Goal: Task Accomplishment & Management: Manage account settings

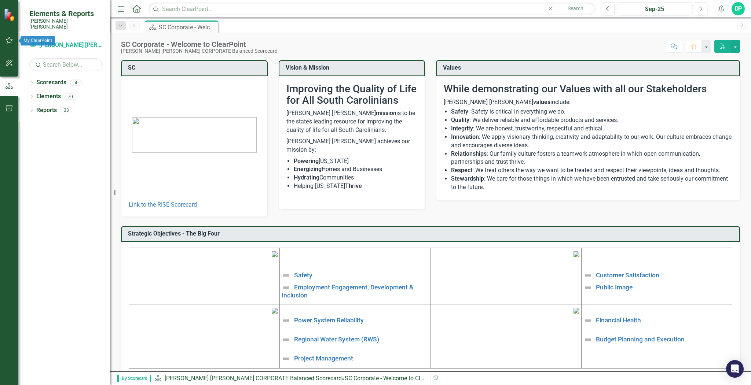
click at [10, 40] on icon "button" at bounding box center [9, 40] width 8 height 6
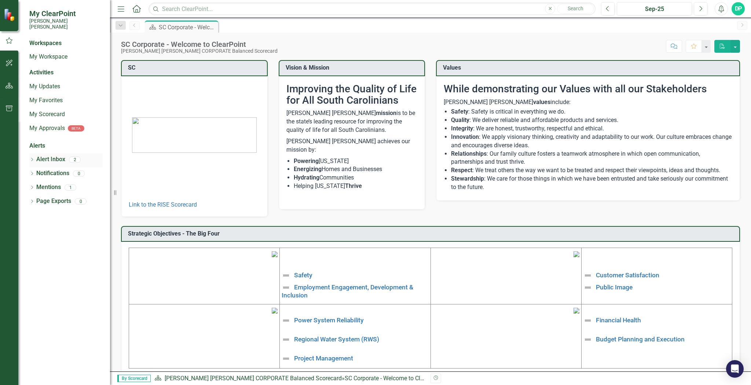
click at [33, 158] on icon "Dropdown" at bounding box center [31, 160] width 5 height 4
click at [78, 166] on div "Notification [CC] Corporate & RISE Scorecard Q3 Updates due by the 15th of this…" at bounding box center [68, 173] width 70 height 14
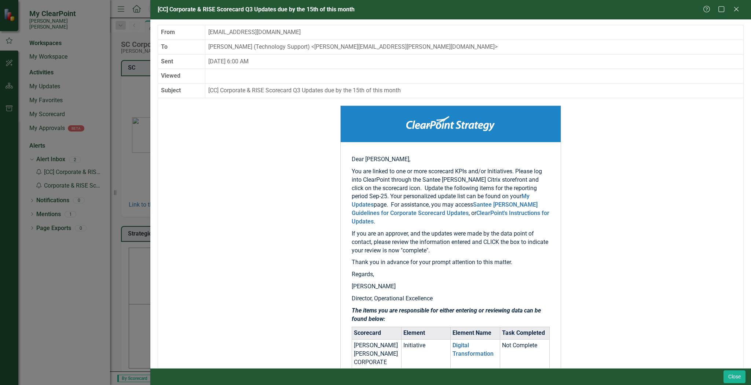
scroll to position [112, 0]
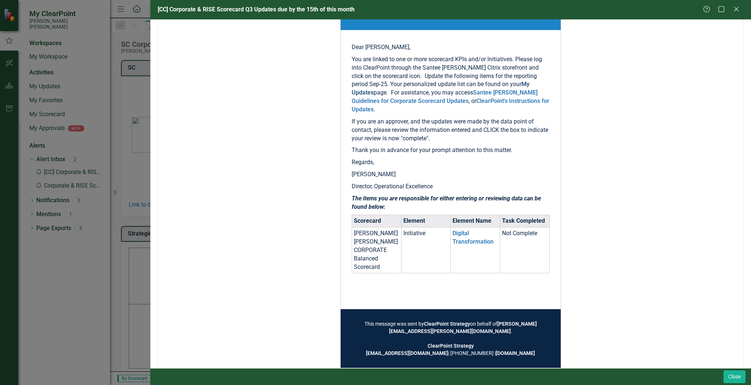
click at [500, 83] on link "My Updates" at bounding box center [440, 88] width 178 height 15
click at [119, 144] on div "[CC] Corporate & RISE Scorecard Q3 Updates due by the 15th of this month Help M…" at bounding box center [375, 192] width 751 height 385
click at [735, 11] on icon "Close" at bounding box center [735, 8] width 9 height 7
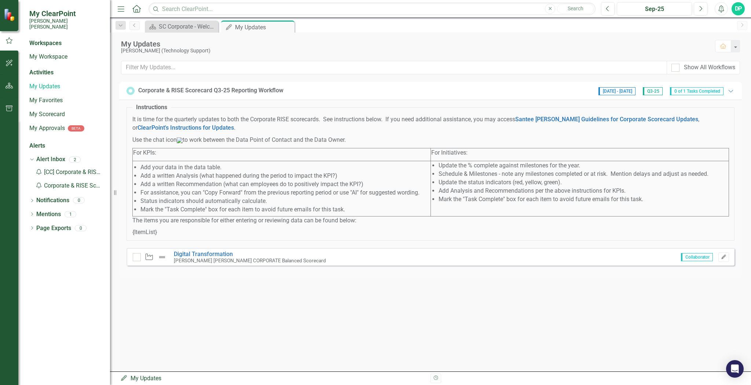
click at [724, 259] on icon "Edit" at bounding box center [722, 257] width 5 height 4
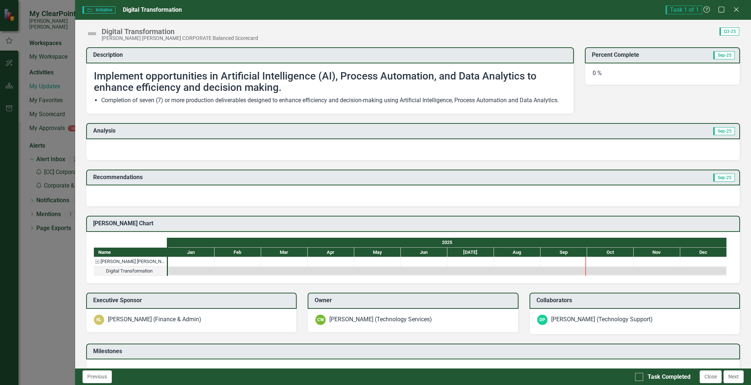
click at [269, 161] on div at bounding box center [412, 149] width 653 height 21
click at [605, 76] on div "0 %" at bounding box center [662, 74] width 155 height 22
click at [136, 158] on div at bounding box center [412, 149] width 653 height 21
click at [614, 70] on div "0 %" at bounding box center [662, 74] width 155 height 22
click at [551, 161] on div at bounding box center [412, 149] width 653 height 21
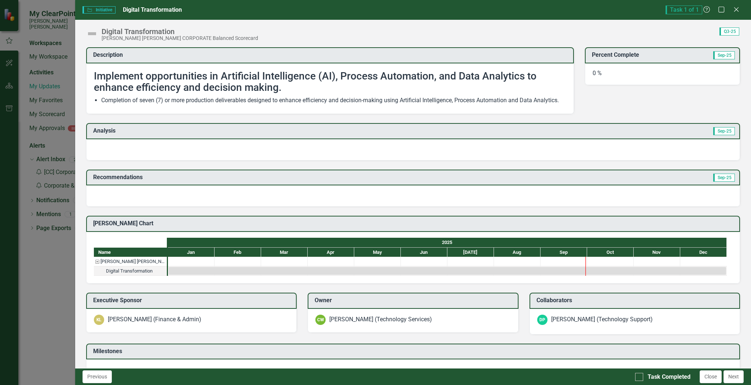
click at [479, 207] on div at bounding box center [412, 195] width 653 height 21
click at [734, 11] on icon at bounding box center [735, 9] width 5 height 5
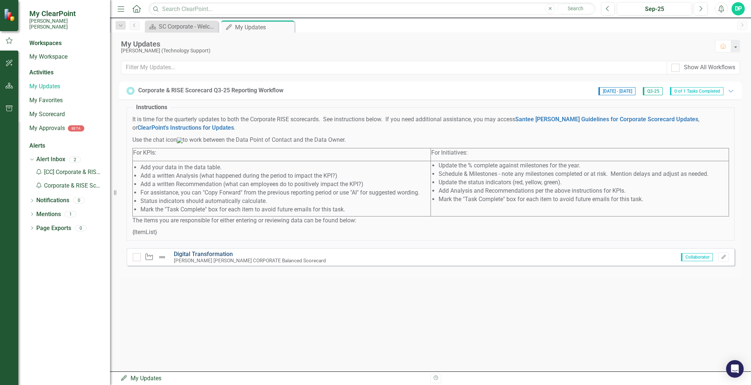
click at [196, 258] on link "Digital Transformation" at bounding box center [203, 254] width 59 height 7
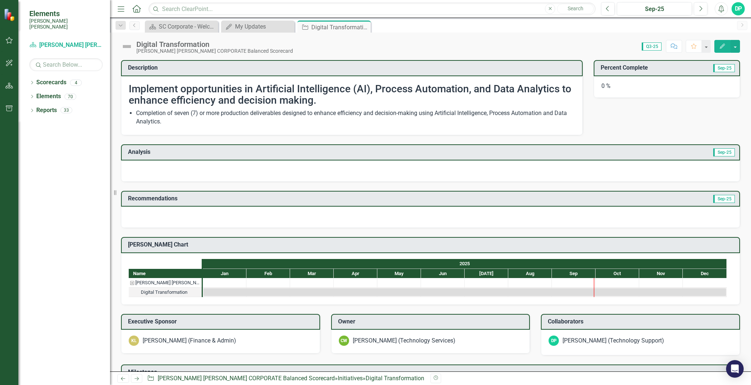
click at [727, 48] on button "Edit" at bounding box center [722, 46] width 16 height 13
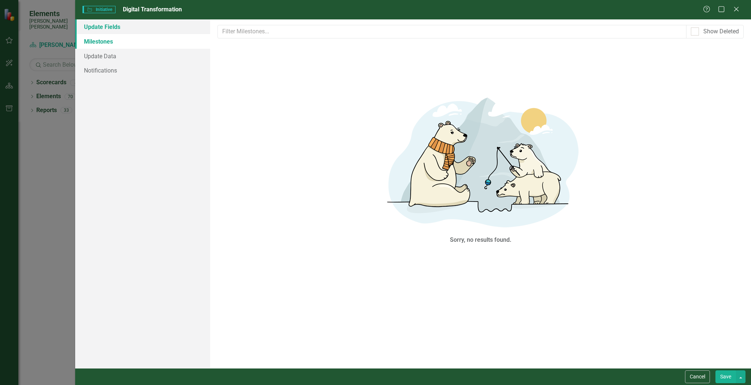
click at [91, 29] on link "Update Fields" at bounding box center [142, 26] width 135 height 15
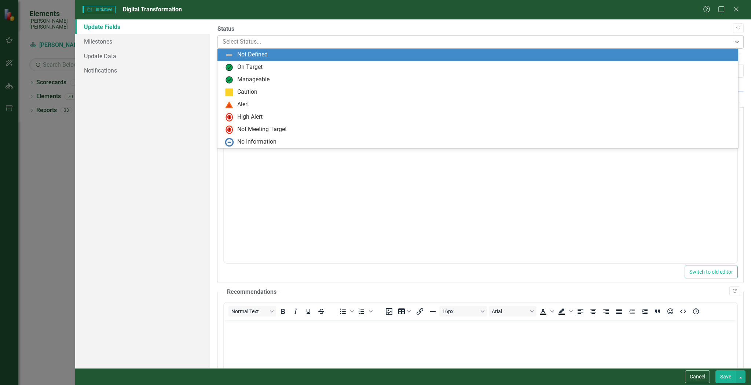
click at [262, 38] on div at bounding box center [473, 42] width 503 height 10
